Goal: Find specific page/section: Find specific page/section

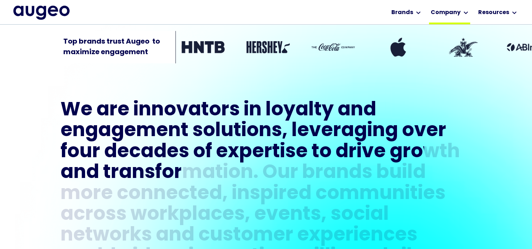
scroll to position [248, 0]
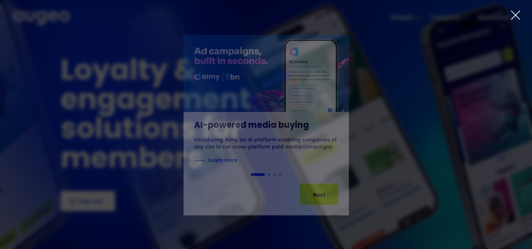
click at [513, 16] on icon at bounding box center [515, 15] width 11 height 11
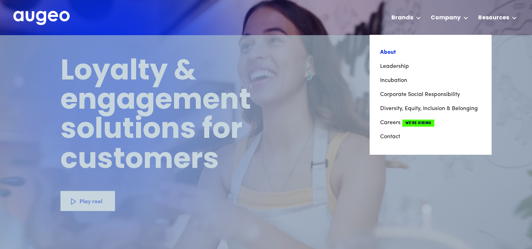
click at [390, 52] on link "About" at bounding box center [430, 52] width 101 height 14
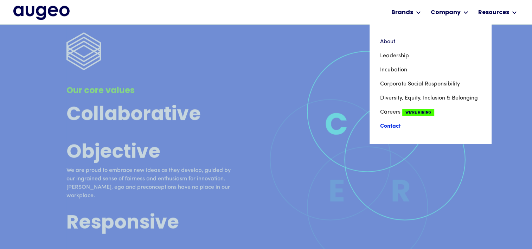
scroll to position [1775, 0]
click at [396, 127] on link "Contact" at bounding box center [430, 126] width 101 height 14
